Goal: Task Accomplishment & Management: Manage account settings

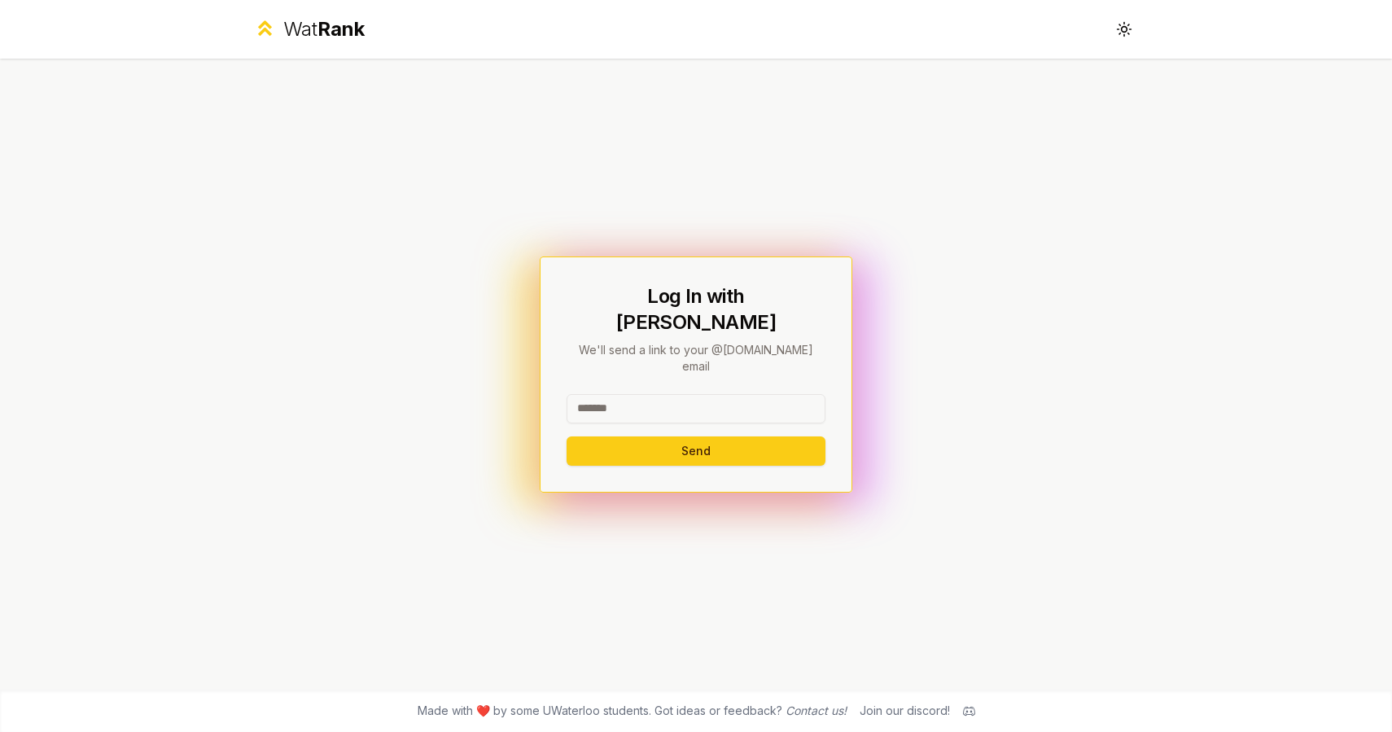
drag, startPoint x: 0, startPoint y: 0, endPoint x: 600, endPoint y: 389, distance: 715.1
click at [600, 394] on input at bounding box center [696, 408] width 259 height 29
type input "*******"
click at [737, 436] on button "Send" at bounding box center [696, 450] width 259 height 29
click at [737, 431] on div "******* Send" at bounding box center [696, 430] width 259 height 72
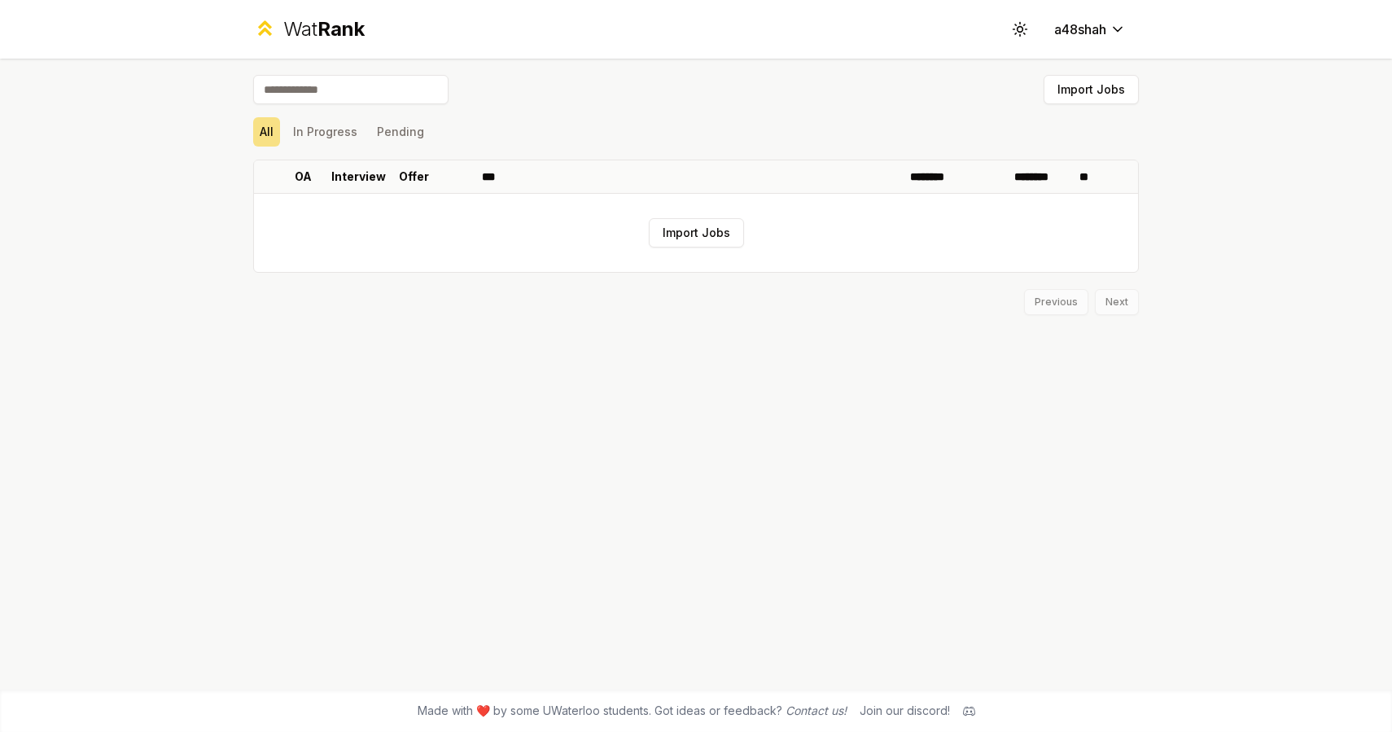
click at [690, 233] on button "Import Jobs" at bounding box center [696, 232] width 95 height 29
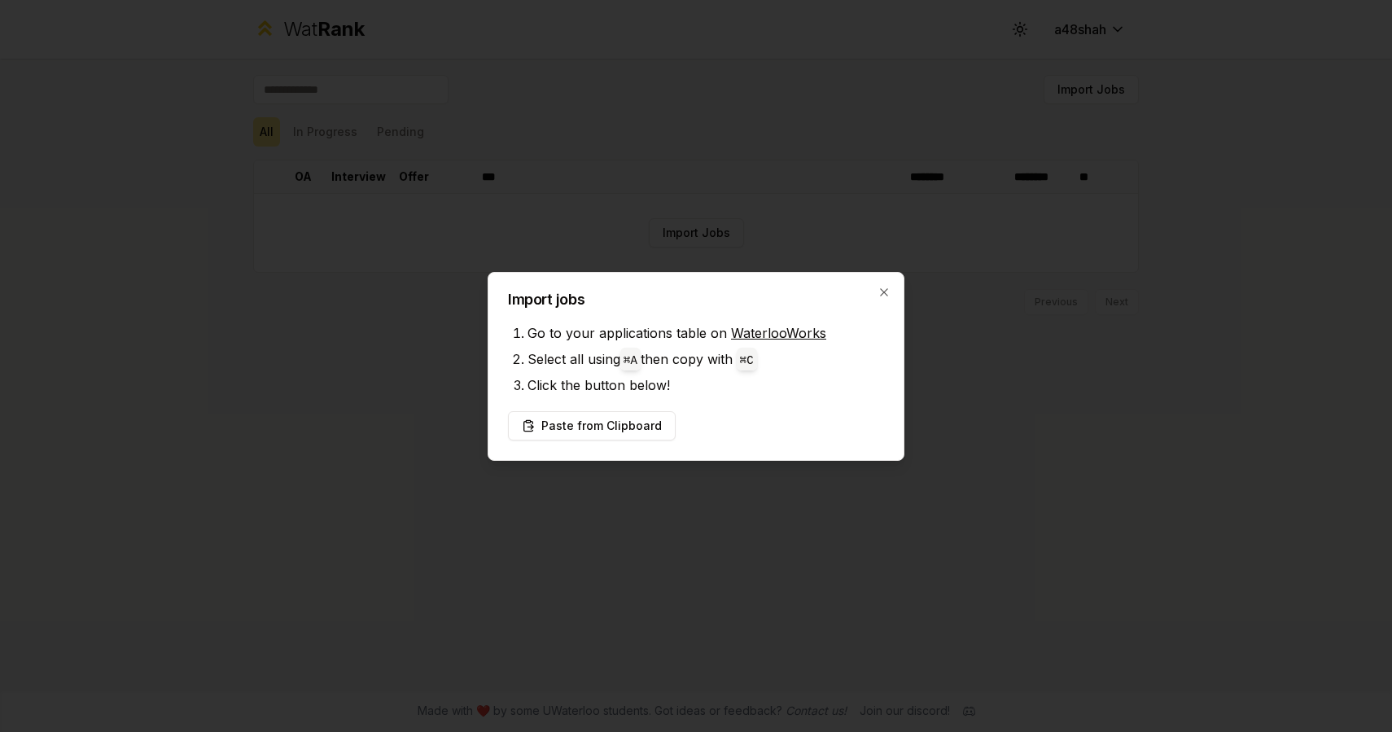
click at [690, 233] on div at bounding box center [696, 366] width 1392 height 732
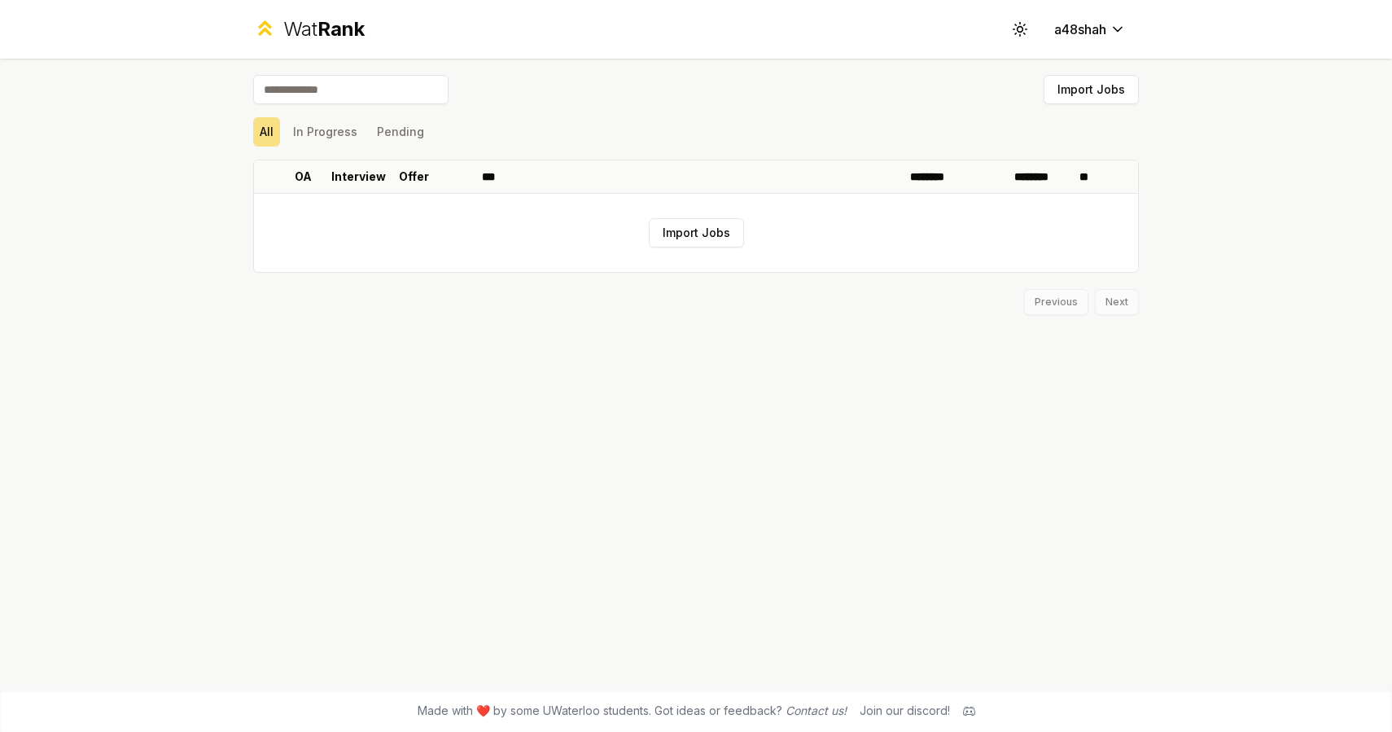
click at [690, 233] on button "Import Jobs" at bounding box center [696, 232] width 95 height 29
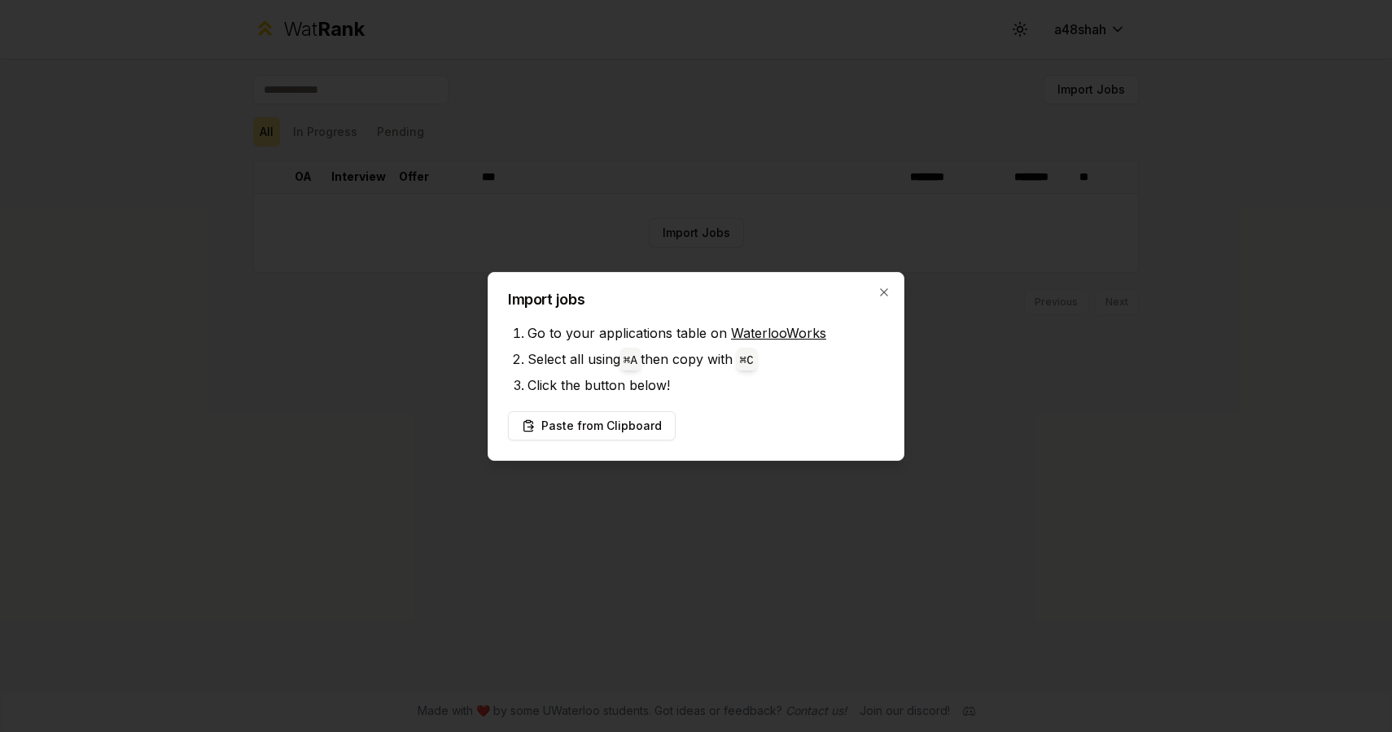
click at [690, 233] on div at bounding box center [696, 366] width 1392 height 732
click at [623, 432] on button "Paste from Clipboard" at bounding box center [592, 425] width 168 height 29
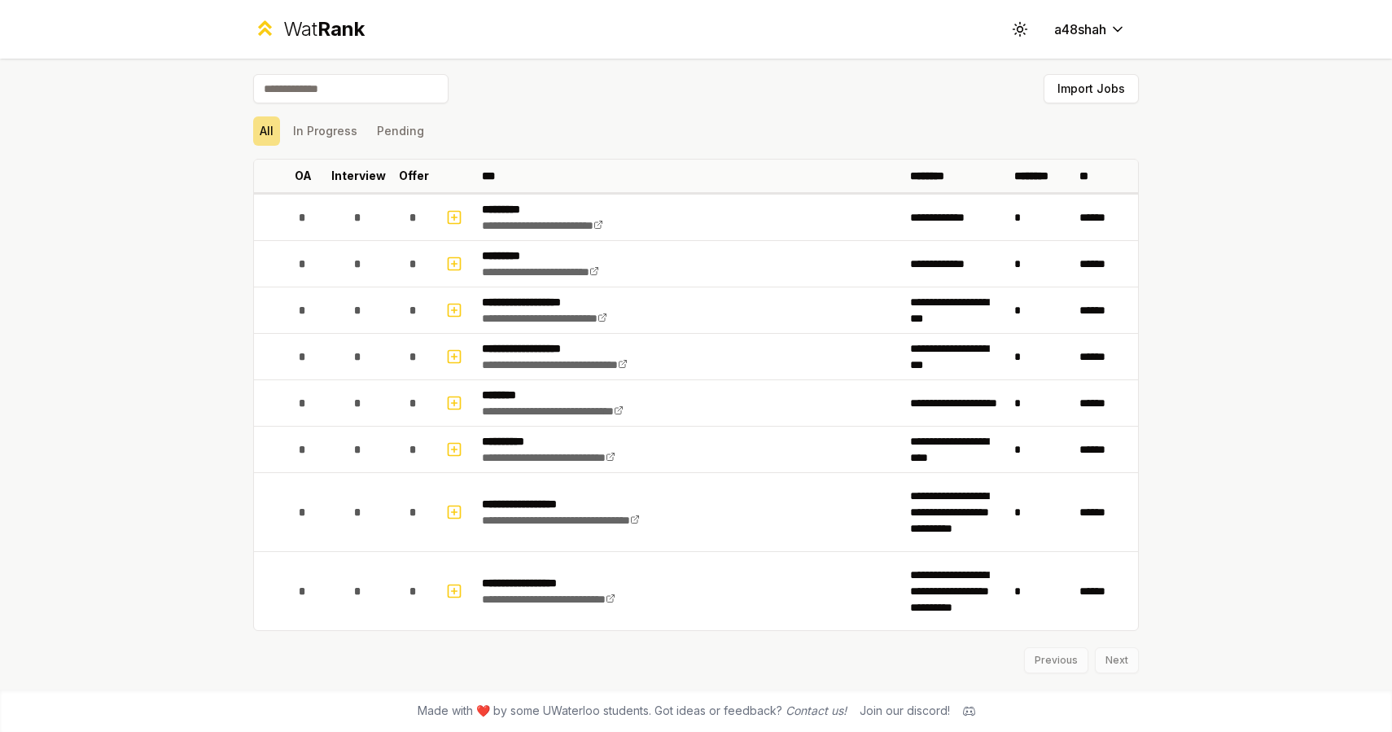
click at [1118, 660] on div "Previous Next" at bounding box center [696, 652] width 886 height 42
click at [402, 130] on button "Pending" at bounding box center [400, 131] width 60 height 29
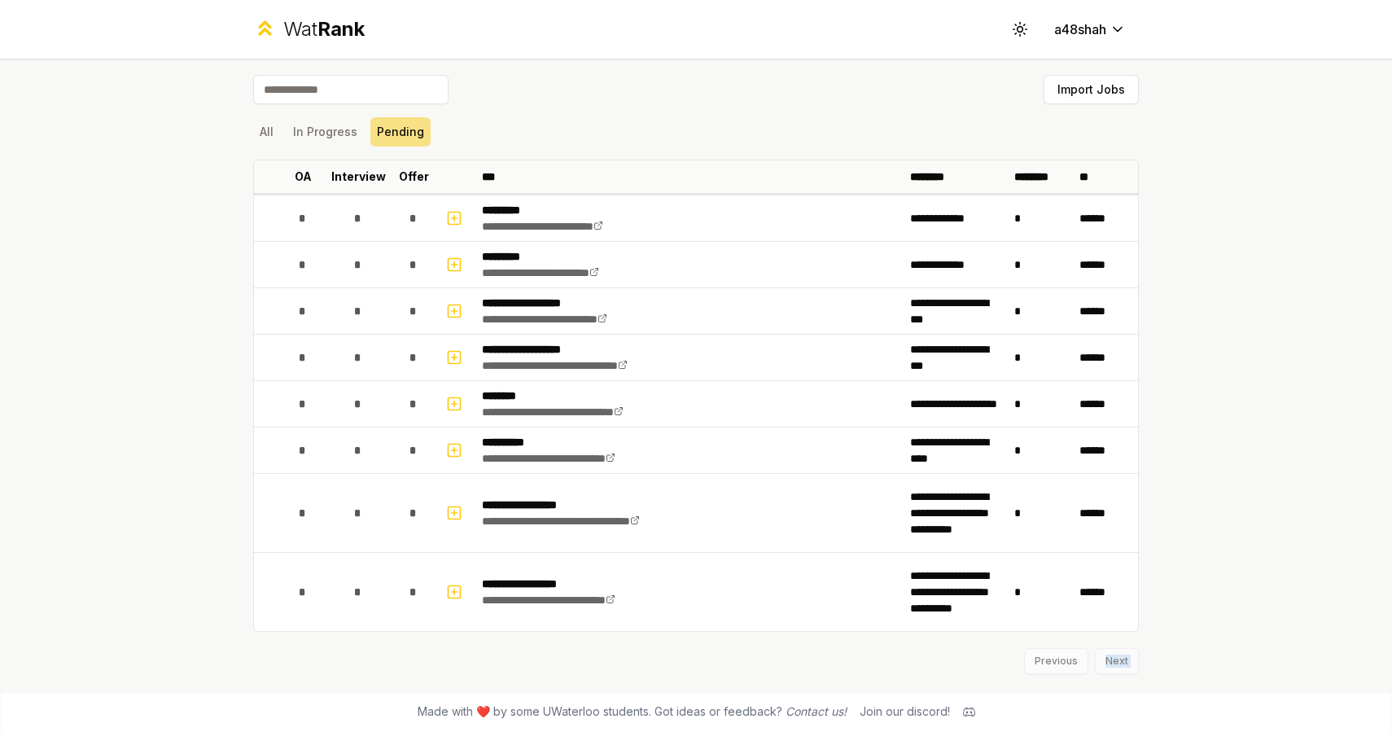
click at [402, 130] on button "Pending" at bounding box center [400, 131] width 60 height 29
click at [267, 134] on button "All" at bounding box center [266, 131] width 27 height 29
click at [1104, 659] on div "Previous Next" at bounding box center [696, 653] width 886 height 42
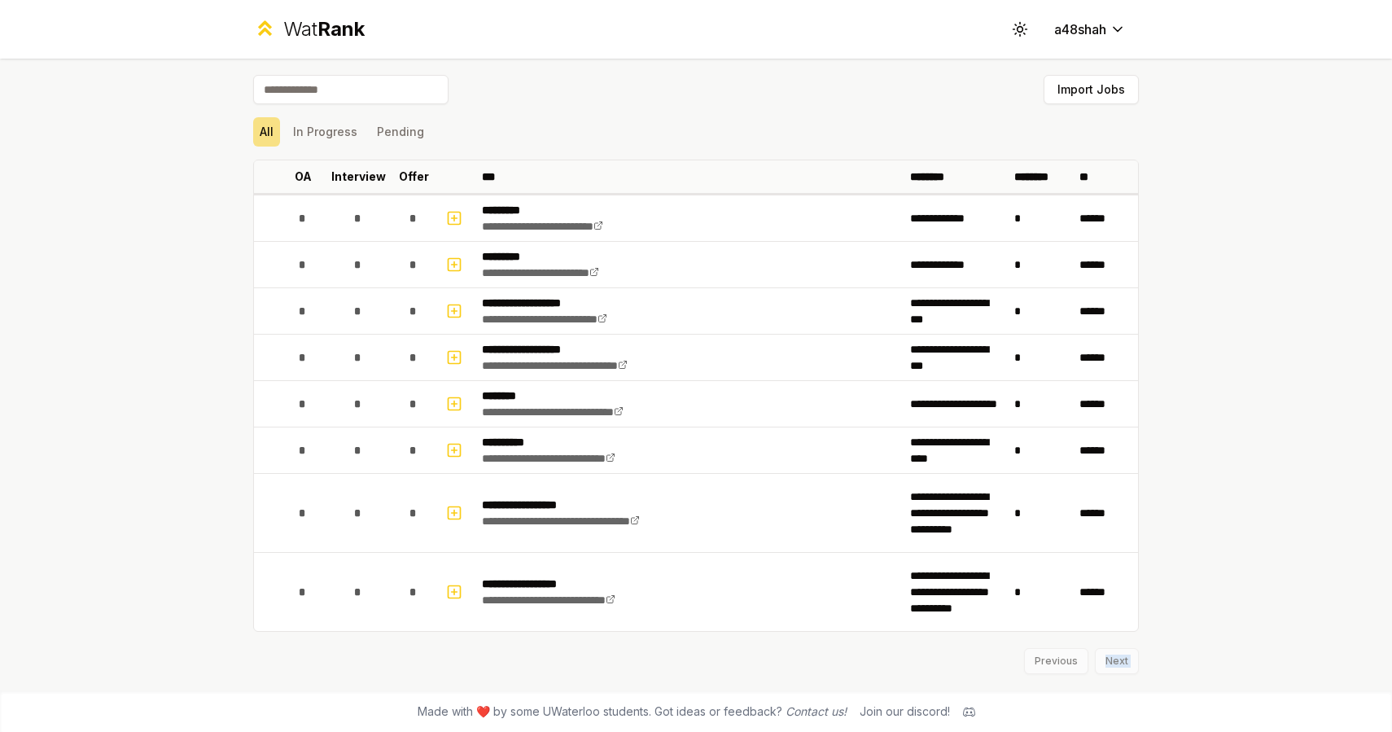
click at [1104, 659] on div "Previous Next" at bounding box center [696, 653] width 886 height 42
click at [1121, 651] on div "Previous Next" at bounding box center [696, 653] width 886 height 42
drag, startPoint x: 1213, startPoint y: 628, endPoint x: 1121, endPoint y: 659, distance: 96.8
click at [1121, 659] on div "Previous Next" at bounding box center [696, 653] width 886 height 42
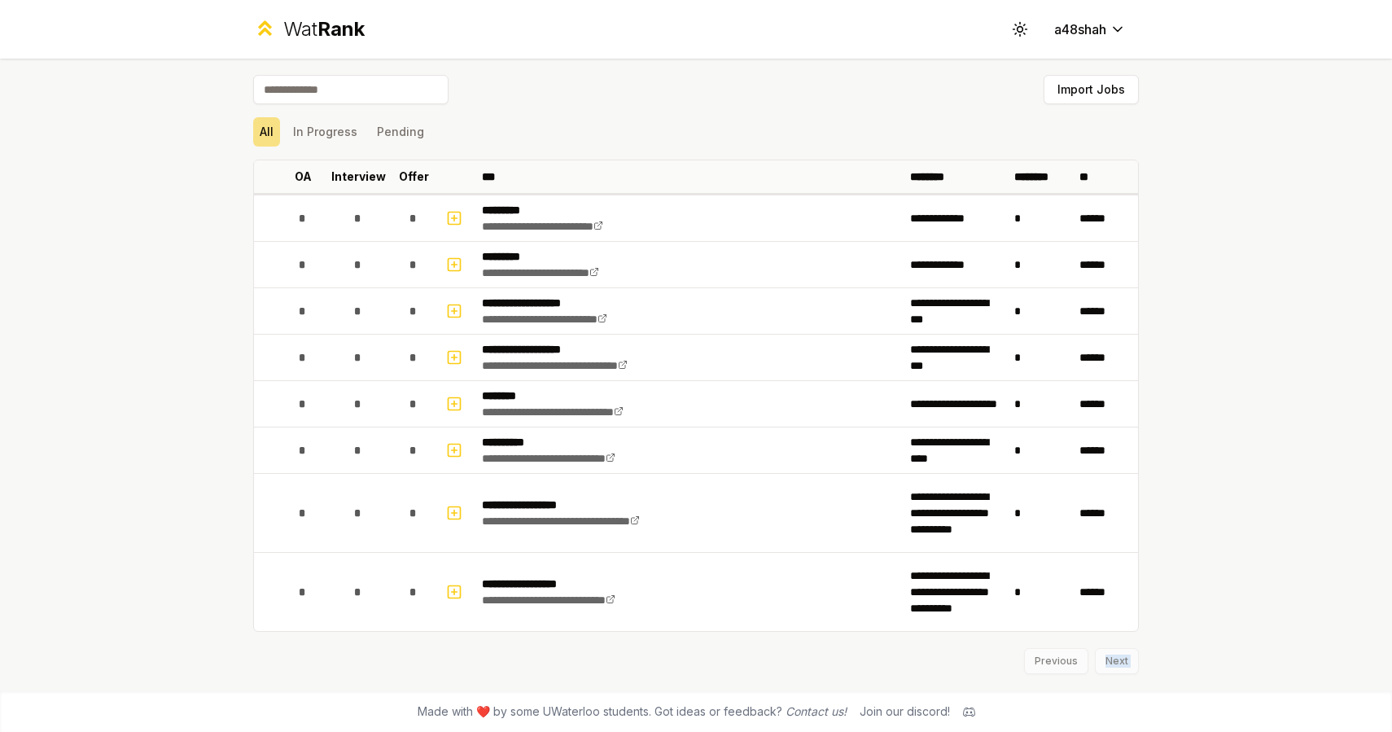
click at [1121, 659] on div "Previous Next" at bounding box center [696, 653] width 886 height 42
click at [1121, 658] on div "Previous Next" at bounding box center [696, 653] width 886 height 42
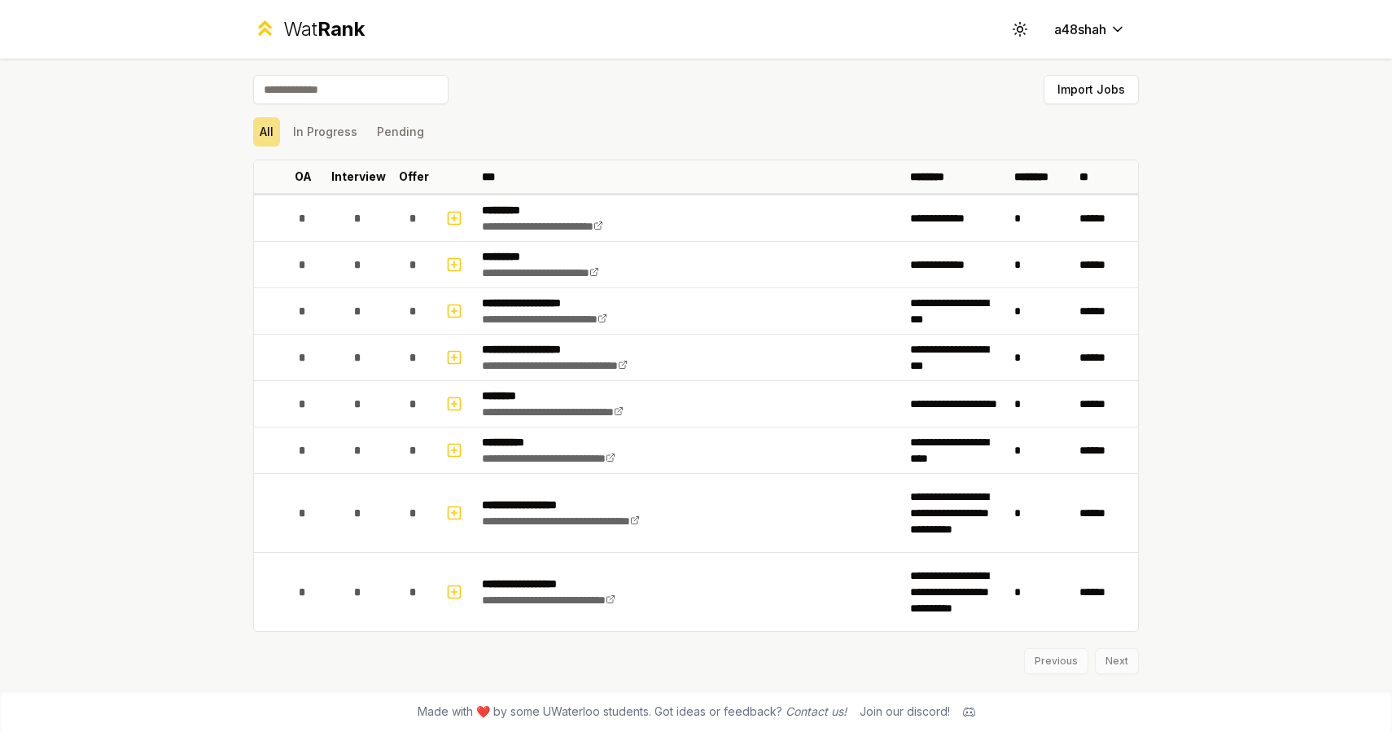
click at [1114, 661] on div "Previous Next" at bounding box center [696, 653] width 886 height 42
drag, startPoint x: 0, startPoint y: 0, endPoint x: 1098, endPoint y: 659, distance: 1280.9
click at [1098, 659] on div "Previous Next" at bounding box center [696, 653] width 886 height 42
click at [456, 222] on icon "button" at bounding box center [454, 218] width 16 height 20
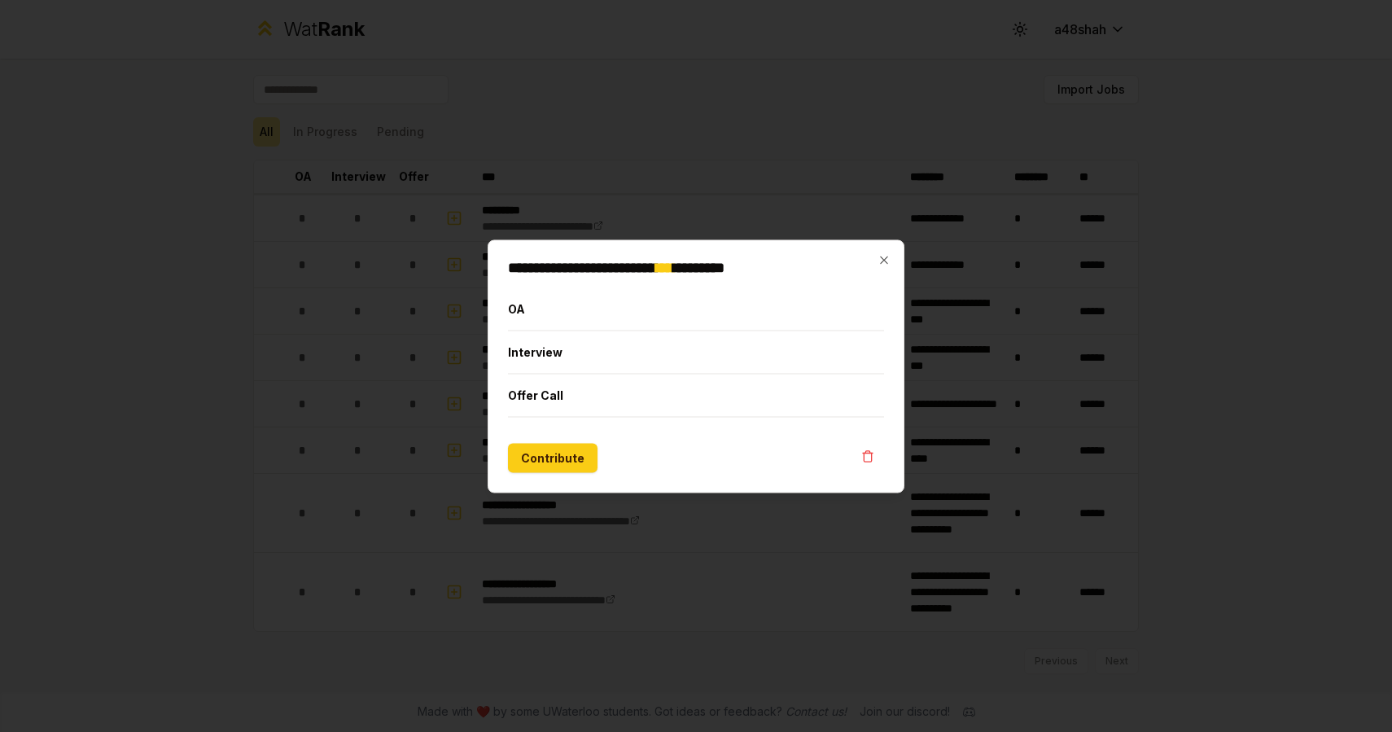
click at [549, 356] on button "Interview" at bounding box center [696, 352] width 376 height 42
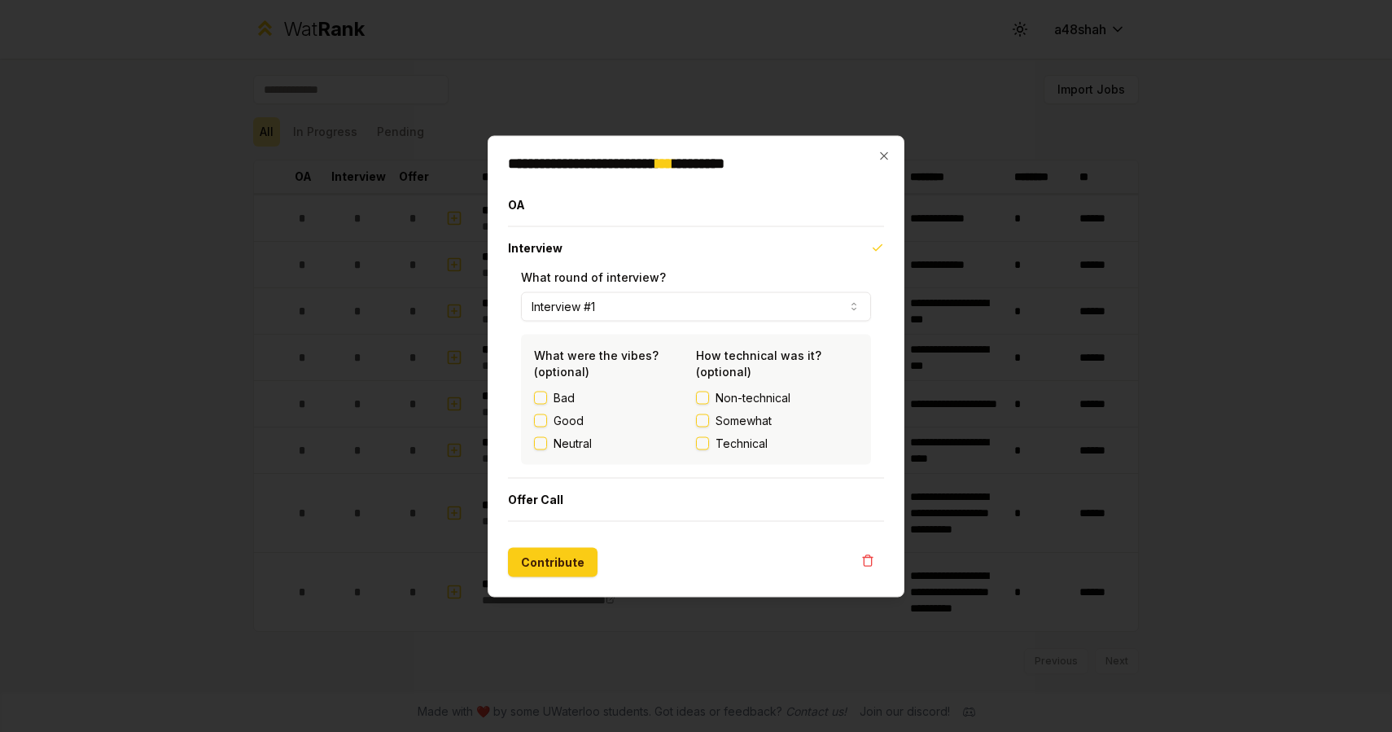
click at [549, 356] on div "**********" at bounding box center [696, 352] width 376 height 252
click at [882, 158] on icon "button" at bounding box center [884, 155] width 13 height 13
click at [882, 158] on div "**********" at bounding box center [696, 366] width 417 height 462
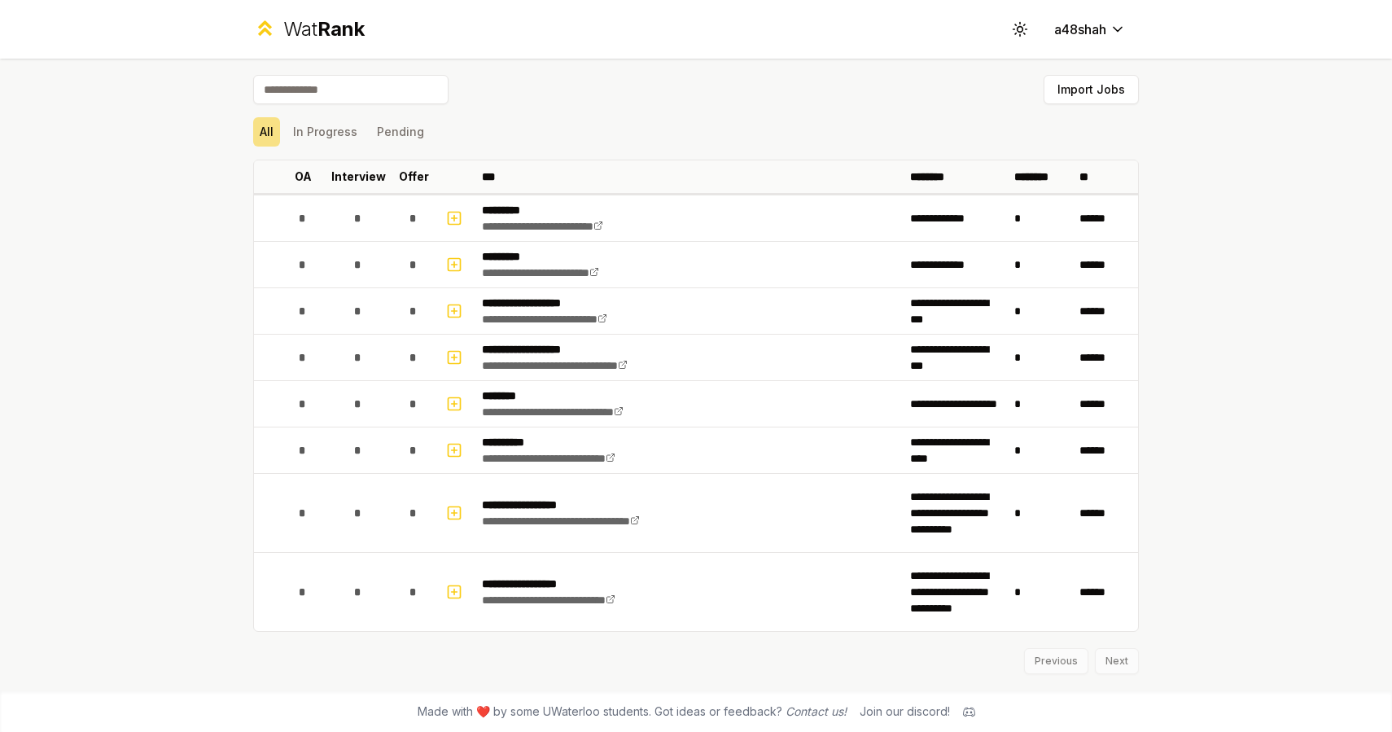
click at [1019, 30] on circle at bounding box center [1020, 29] width 5 height 5
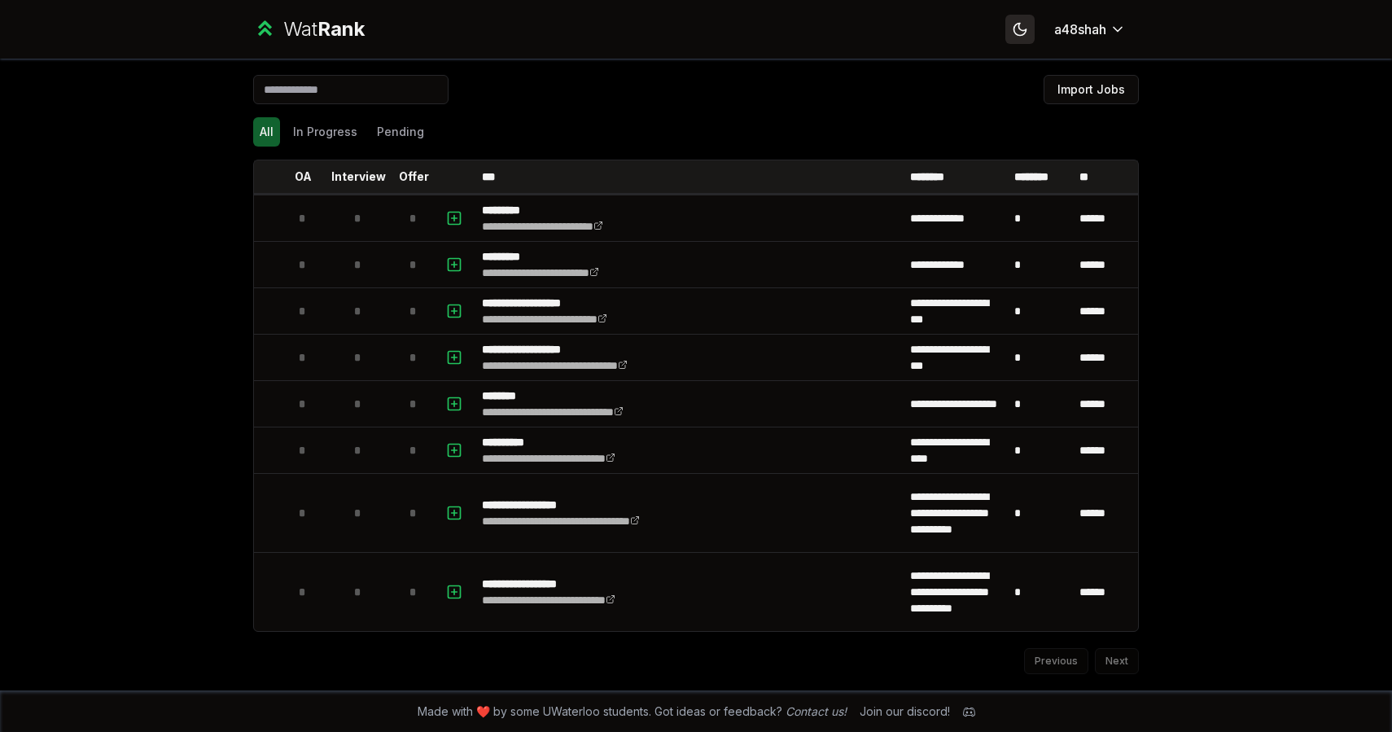
drag, startPoint x: 1098, startPoint y: 659, endPoint x: 1017, endPoint y: 27, distance: 637.7
click at [1017, 27] on icon at bounding box center [1019, 29] width 11 height 11
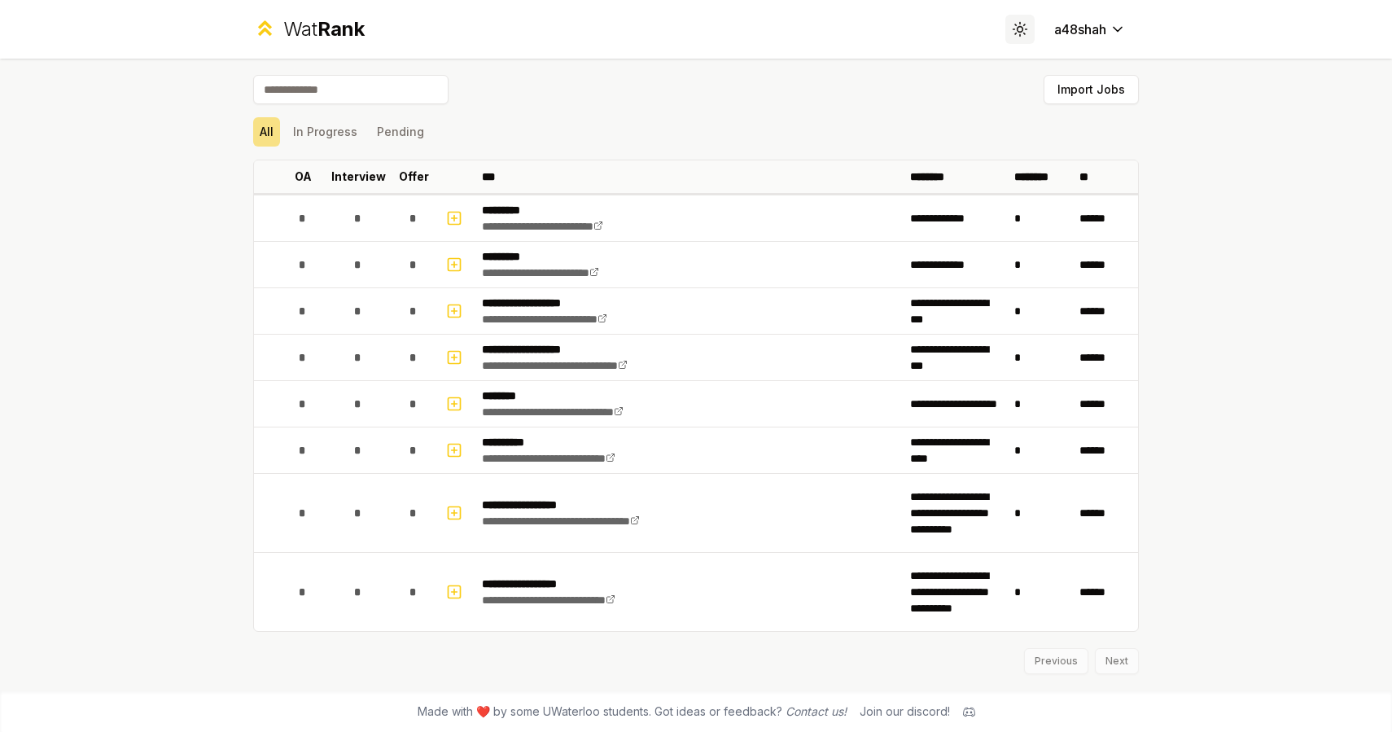
click at [1018, 27] on circle at bounding box center [1020, 29] width 5 height 5
click at [1020, 29] on icon at bounding box center [1020, 29] width 0 height 0
click at [1018, 27] on circle at bounding box center [1020, 29] width 5 height 5
click at [1020, 29] on icon at bounding box center [1020, 29] width 0 height 0
click at [1018, 27] on circle at bounding box center [1020, 29] width 5 height 5
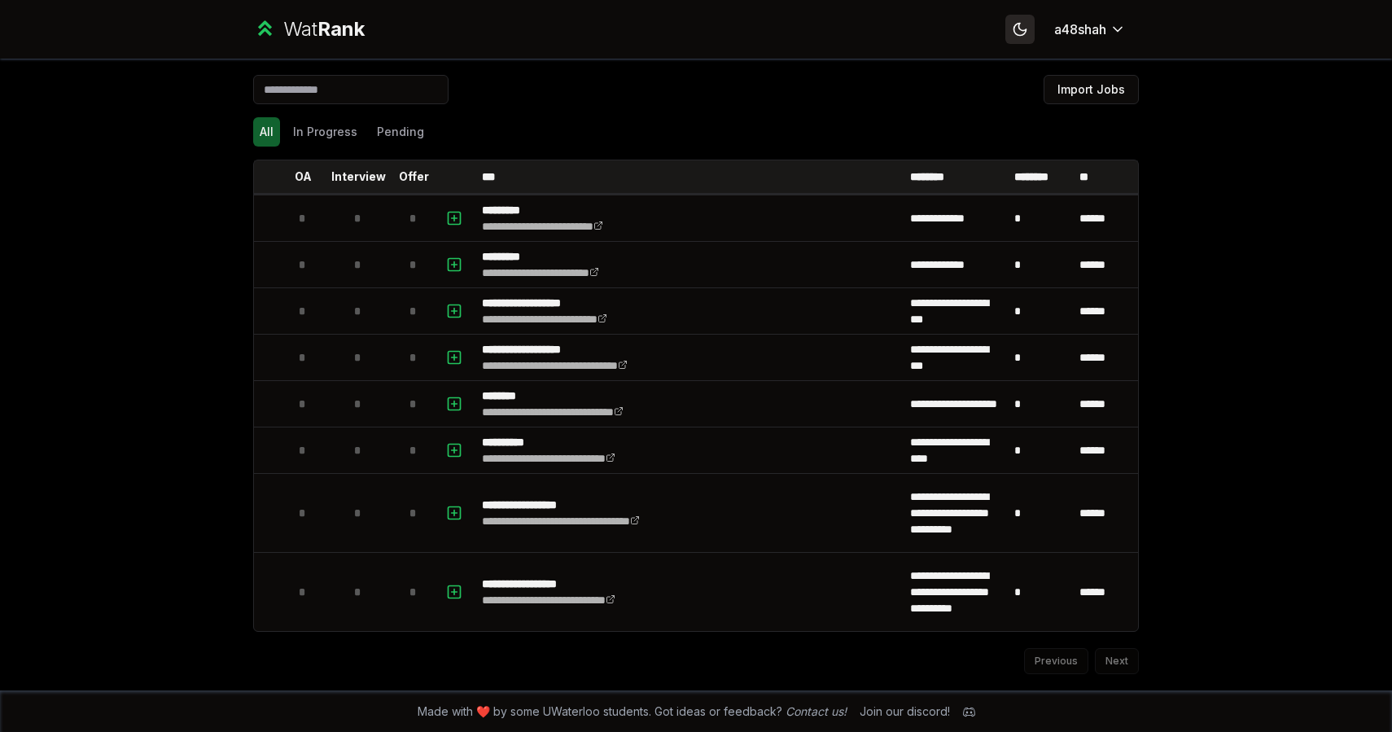
click at [1022, 30] on icon at bounding box center [1019, 29] width 11 height 11
click at [1020, 29] on icon at bounding box center [1020, 29] width 0 height 0
click at [1022, 30] on icon at bounding box center [1019, 29] width 11 height 11
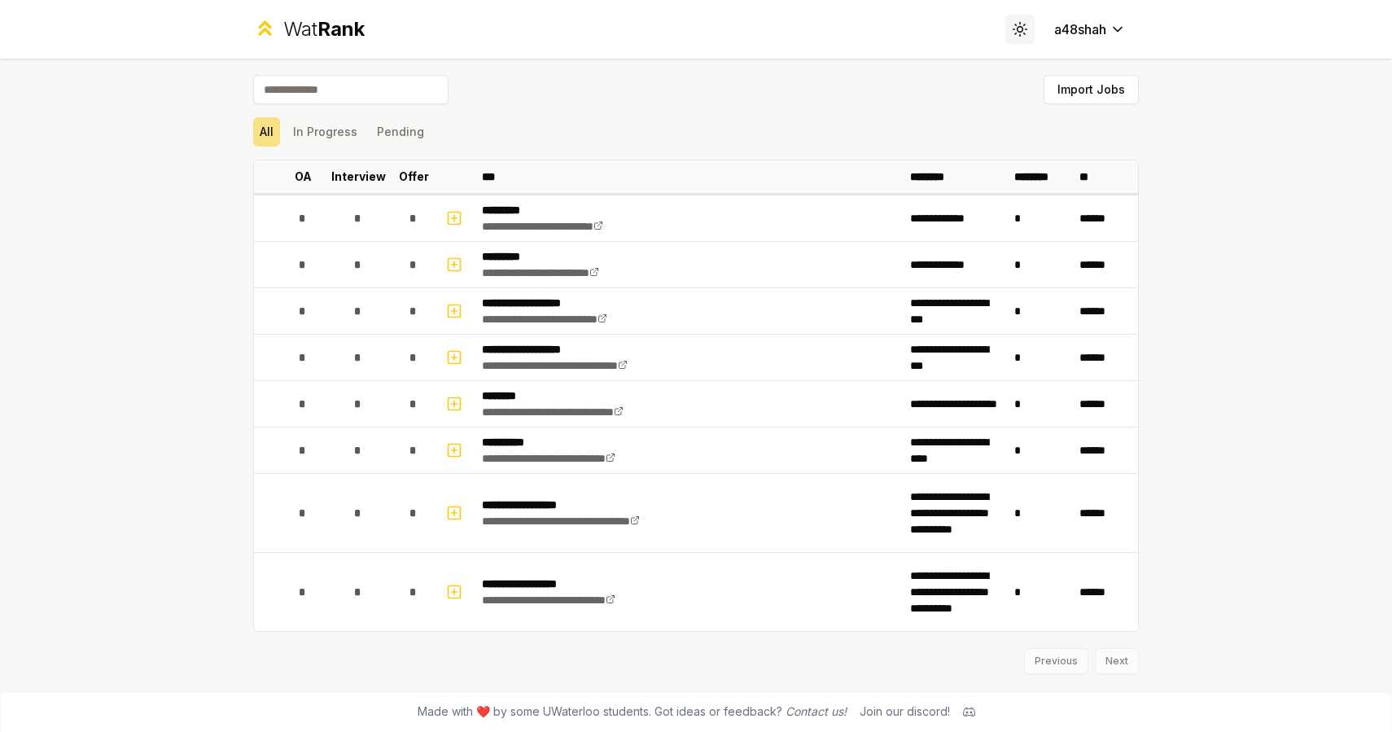
click at [1095, 37] on body "**********" at bounding box center [696, 366] width 1392 height 732
click at [406, 141] on html "**********" at bounding box center [696, 366] width 1392 height 732
click at [406, 141] on button "Pending" at bounding box center [400, 131] width 60 height 29
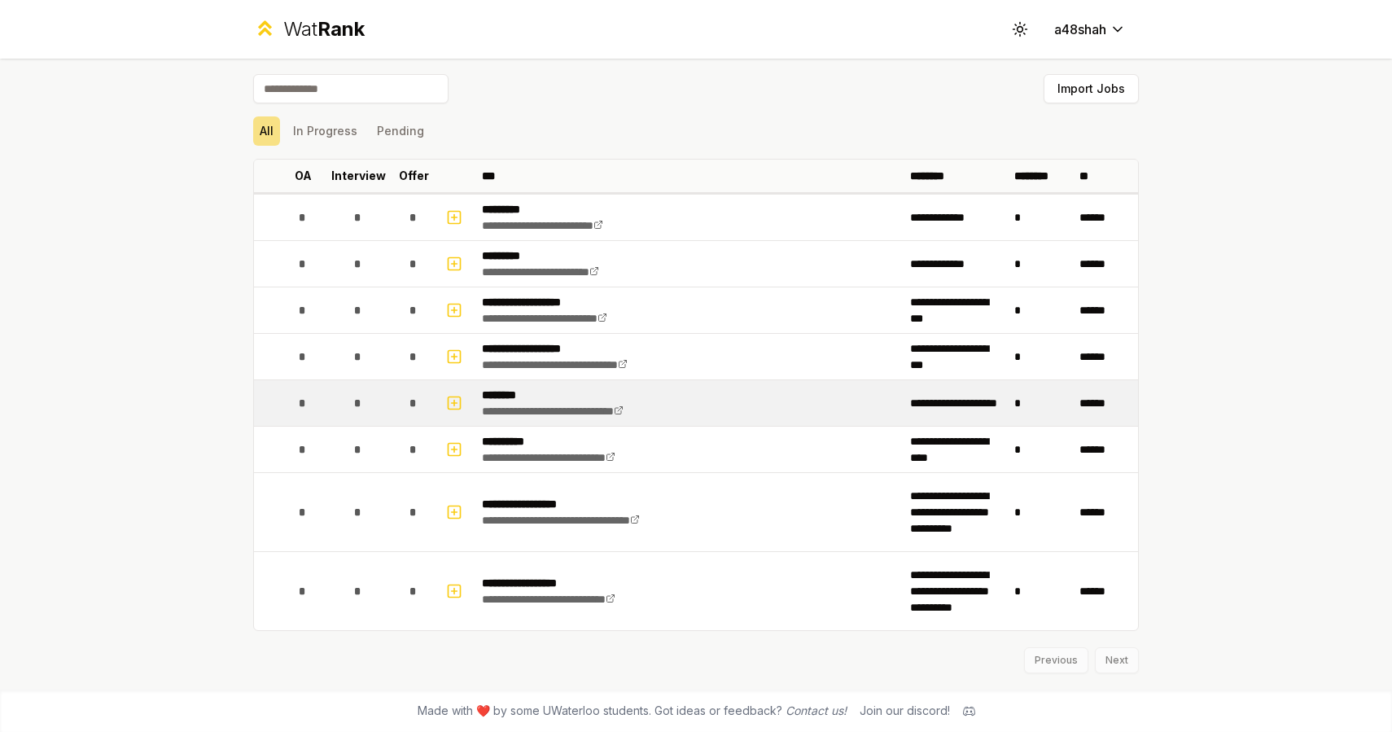
scroll to position [1, 0]
click at [334, 132] on button "In Progress" at bounding box center [325, 130] width 77 height 29
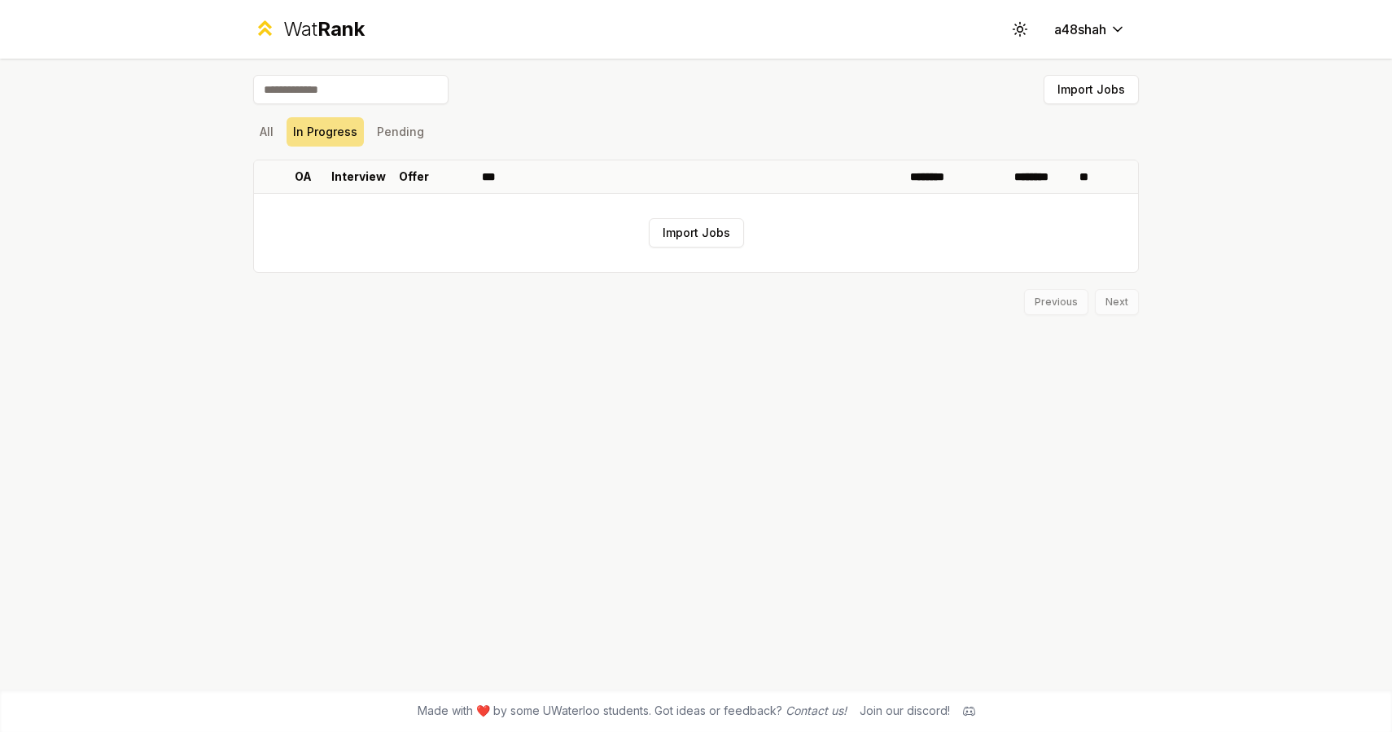
click at [280, 131] on div "All In Progress Pending" at bounding box center [696, 131] width 886 height 29
drag, startPoint x: 895, startPoint y: 390, endPoint x: 265, endPoint y: 131, distance: 681.2
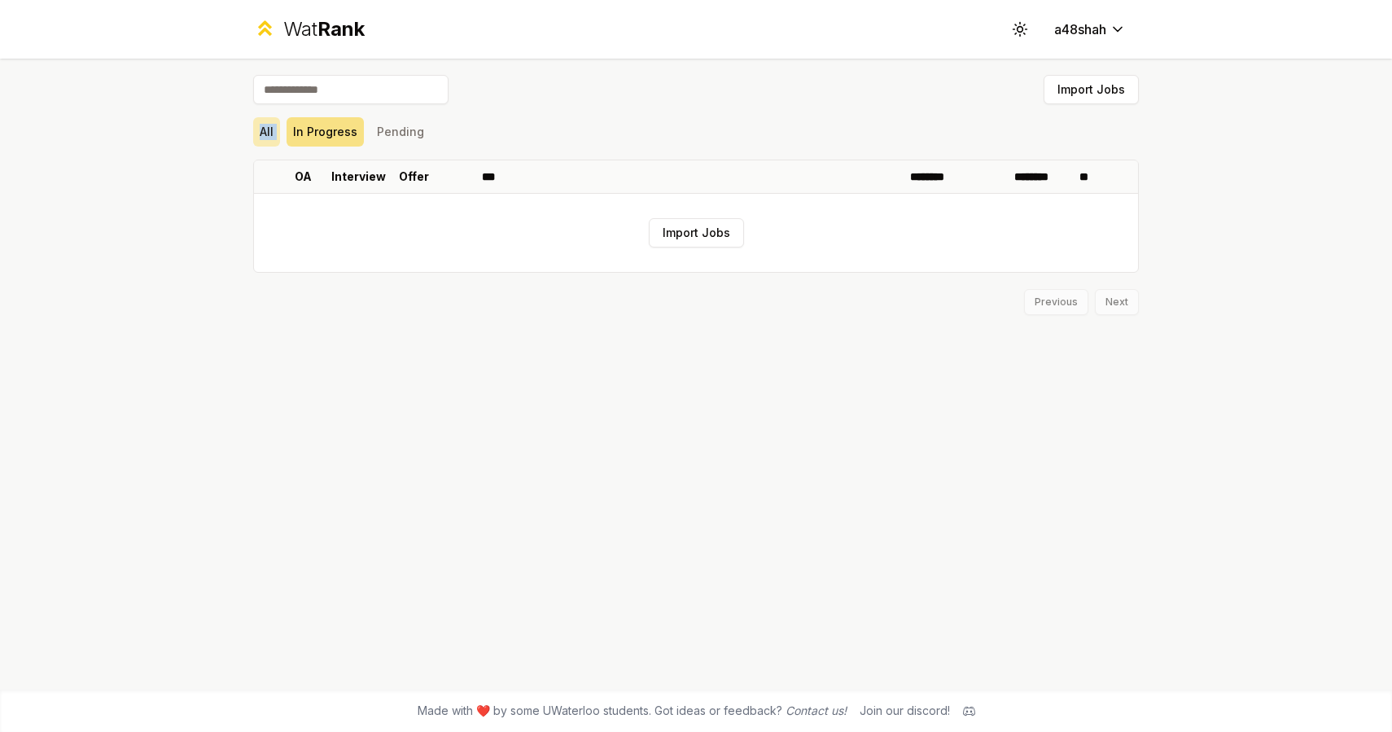
click at [265, 131] on button "All" at bounding box center [266, 131] width 27 height 29
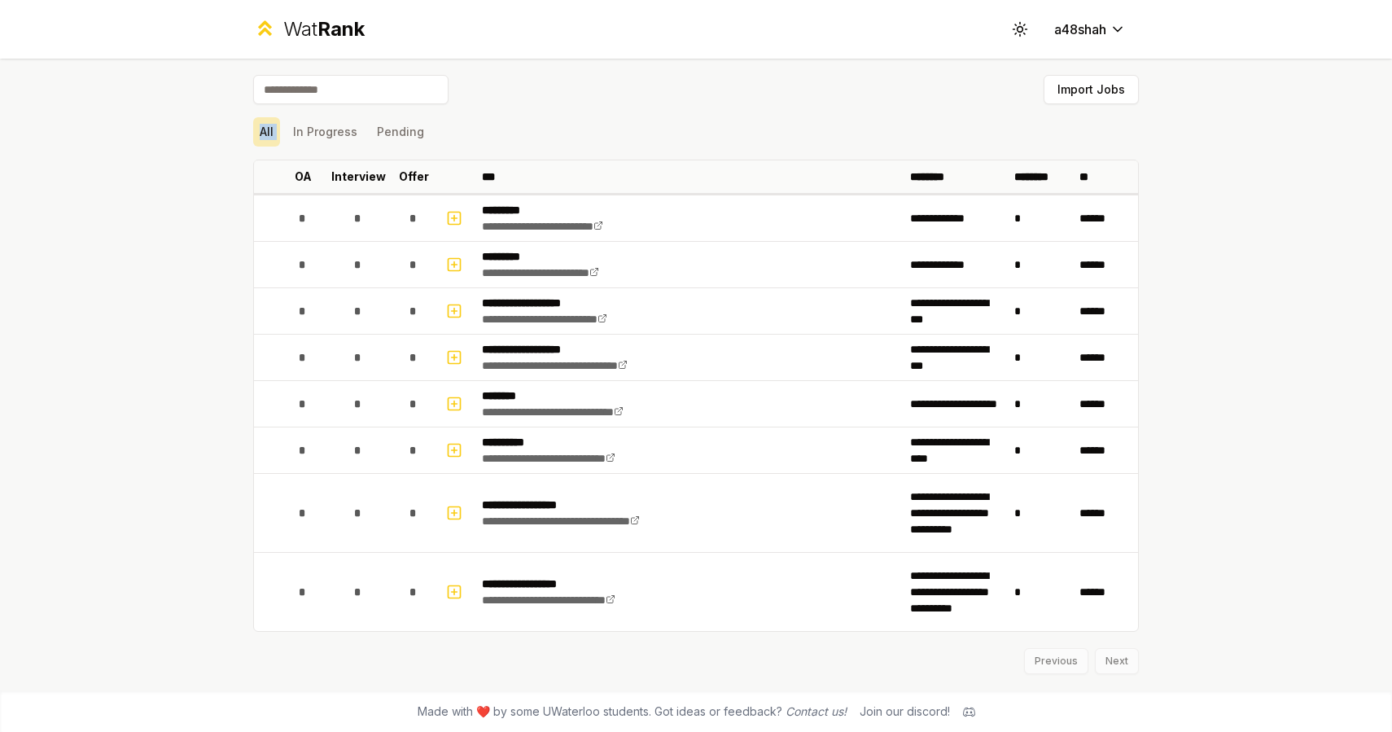
click at [265, 131] on button "All" at bounding box center [266, 131] width 27 height 29
click at [409, 225] on span "*" at bounding box center [412, 218] width 7 height 16
click at [320, 129] on button "In Progress" at bounding box center [325, 130] width 77 height 29
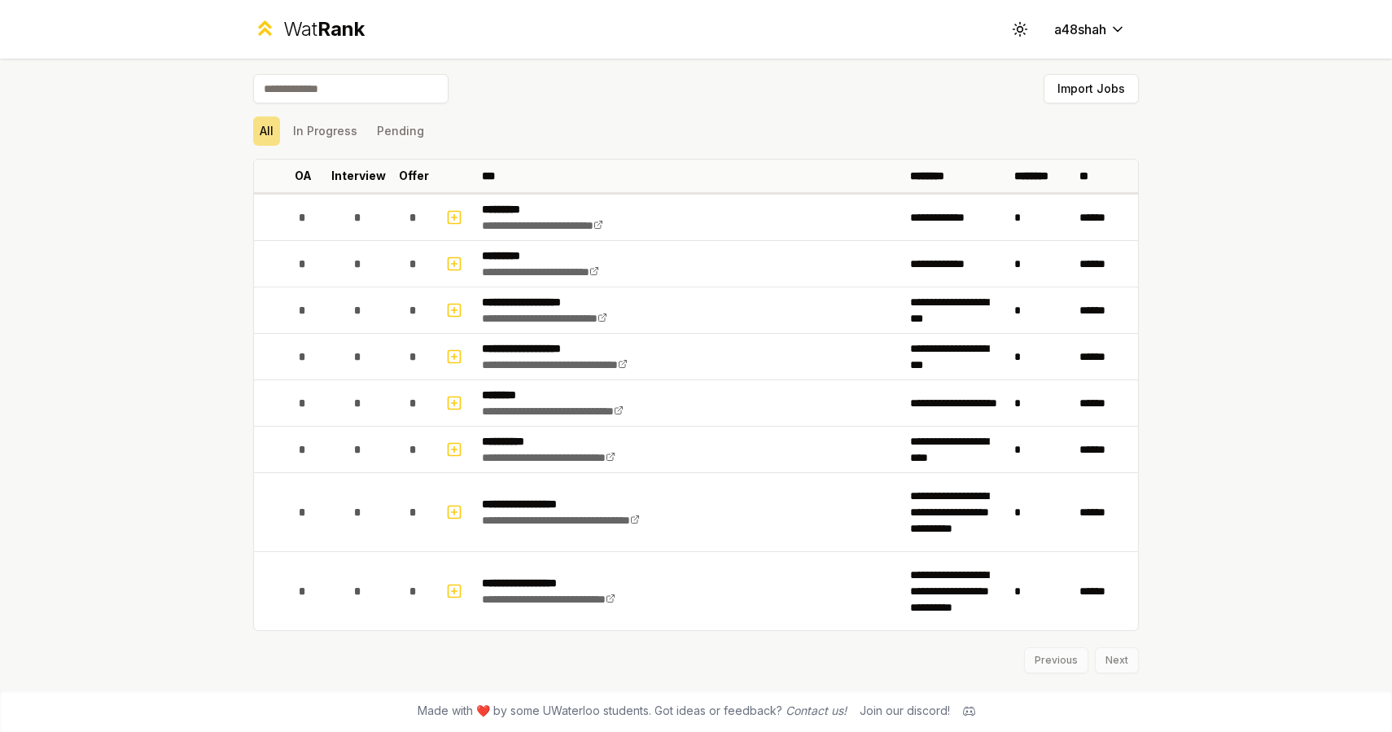
scroll to position [0, 0]
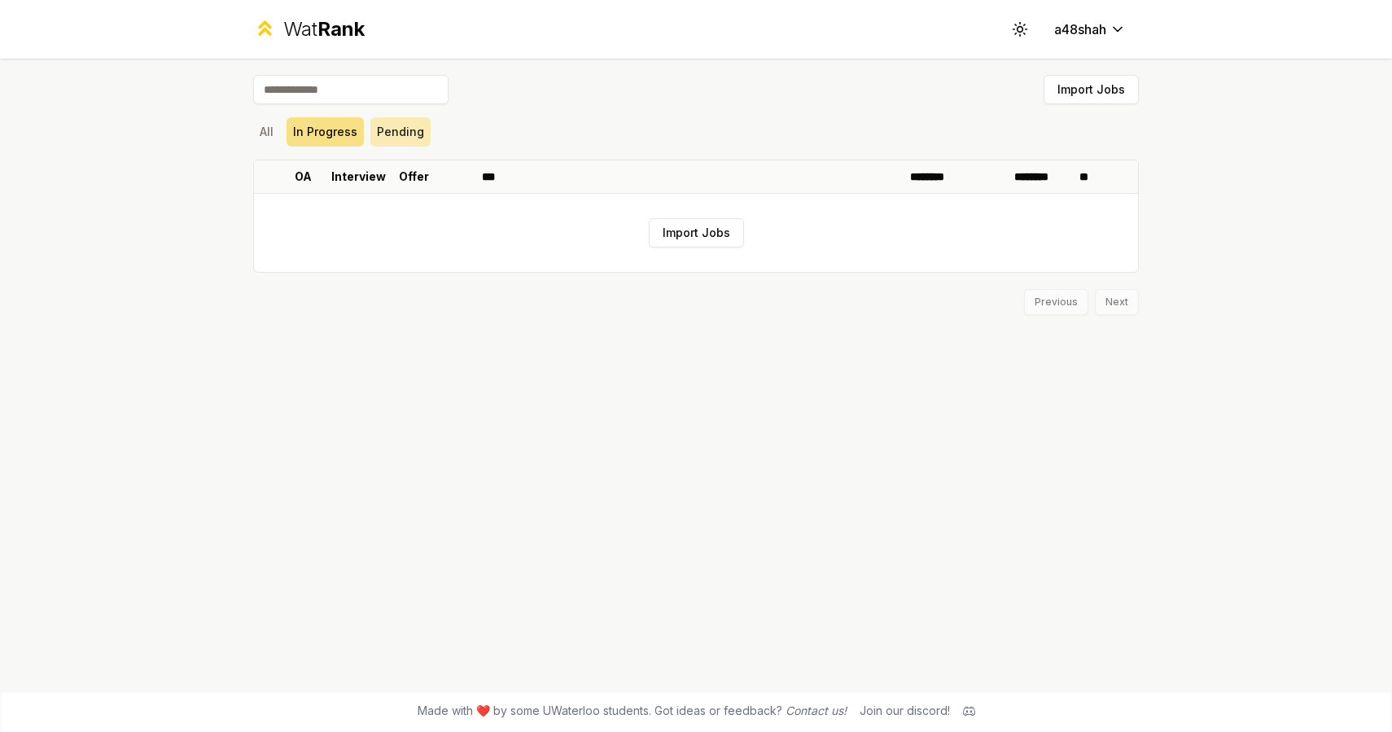
click at [376, 129] on button "Pending" at bounding box center [400, 131] width 60 height 29
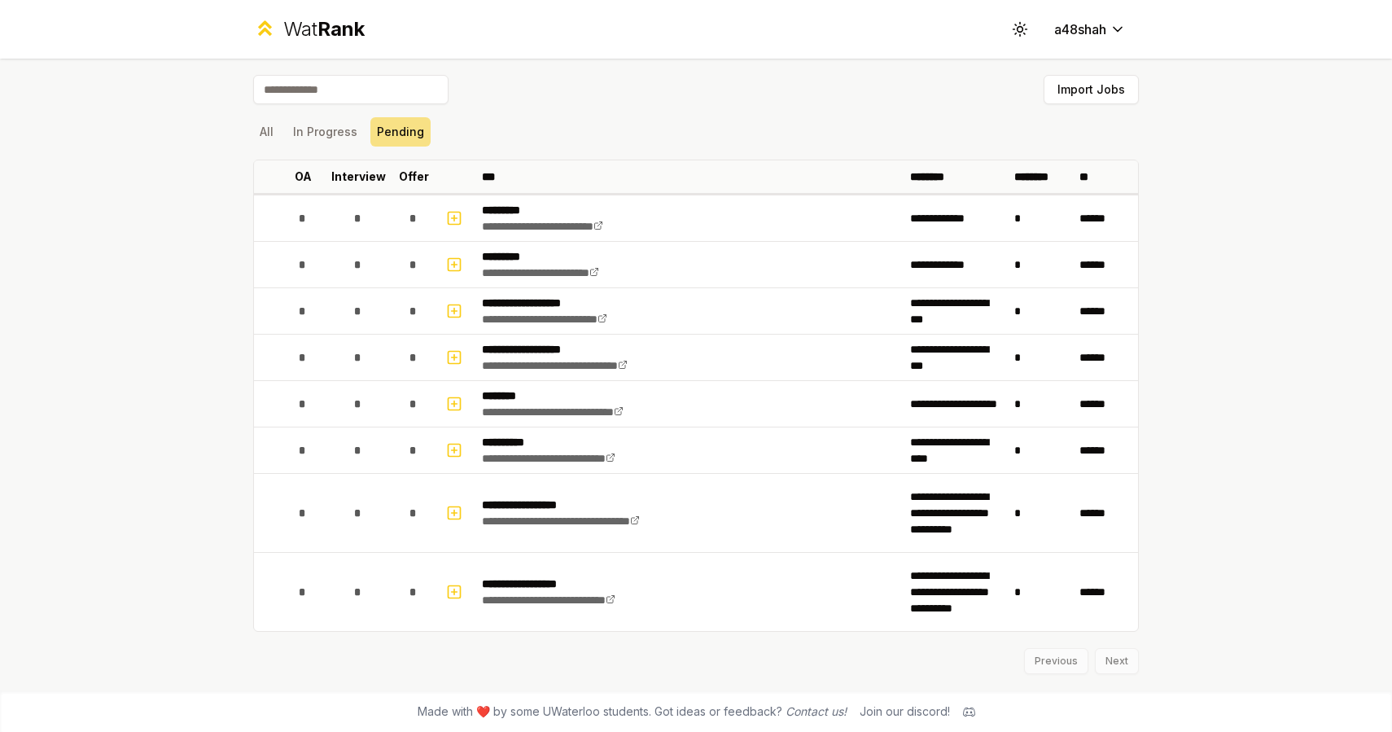
click at [284, 127] on div "All In Progress Pending" at bounding box center [696, 131] width 886 height 29
click at [273, 127] on button "All" at bounding box center [266, 131] width 27 height 29
click at [398, 97] on input at bounding box center [350, 88] width 195 height 29
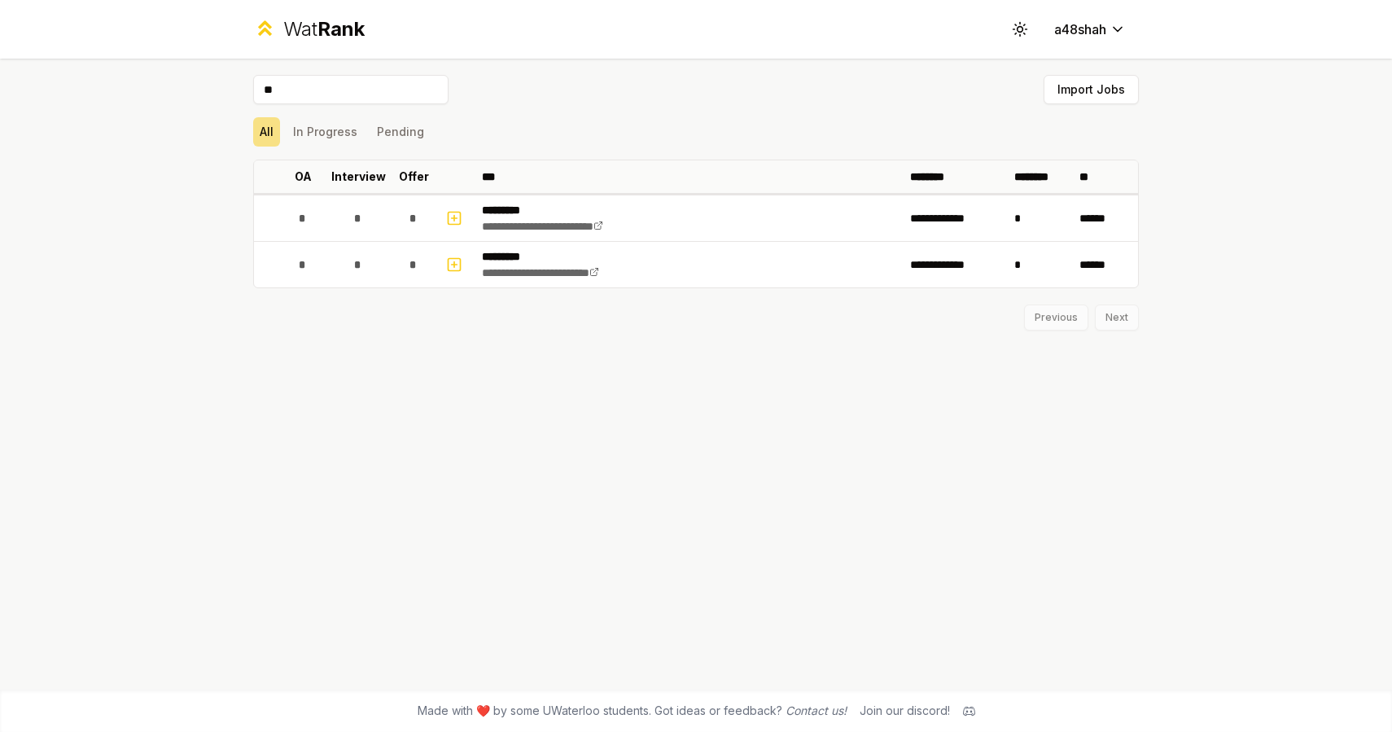
type input "*"
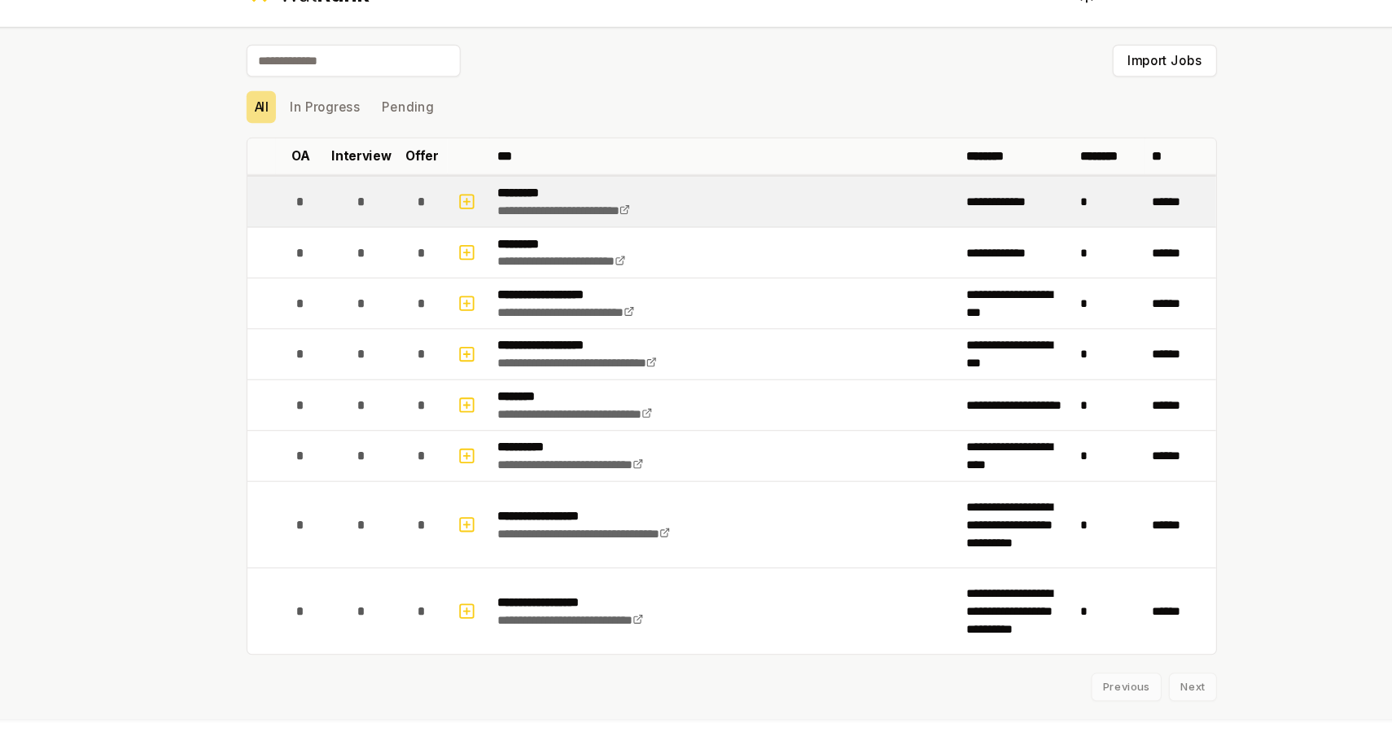
click at [354, 210] on span "*" at bounding box center [357, 218] width 7 height 16
